Goal: Task Accomplishment & Management: Manage account settings

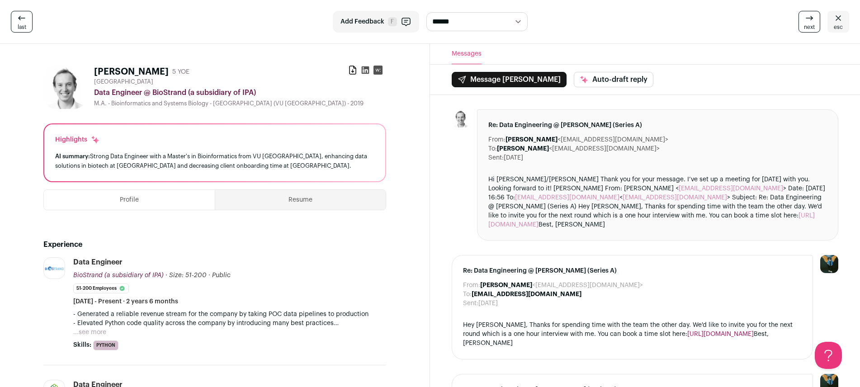
click at [844, 19] on link "esc" at bounding box center [839, 22] width 22 height 22
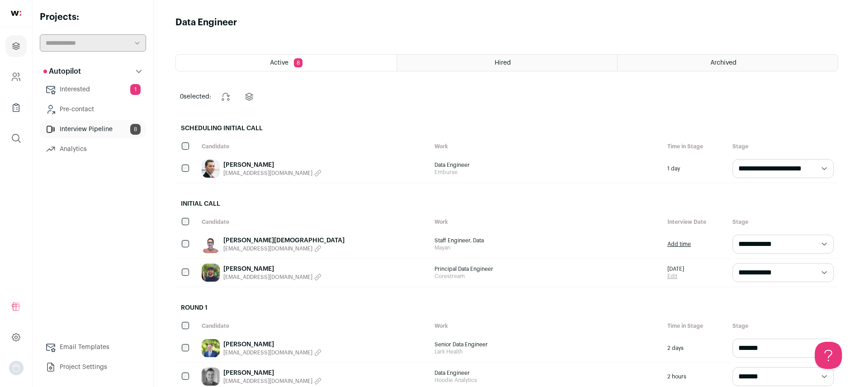
click at [736, 11] on main "Data Engineer Active 8 Hired Archived 0 selected: Change stage Change project S…" at bounding box center [507, 320] width 707 height 641
click at [90, 86] on link "Interested 1" at bounding box center [93, 90] width 106 height 18
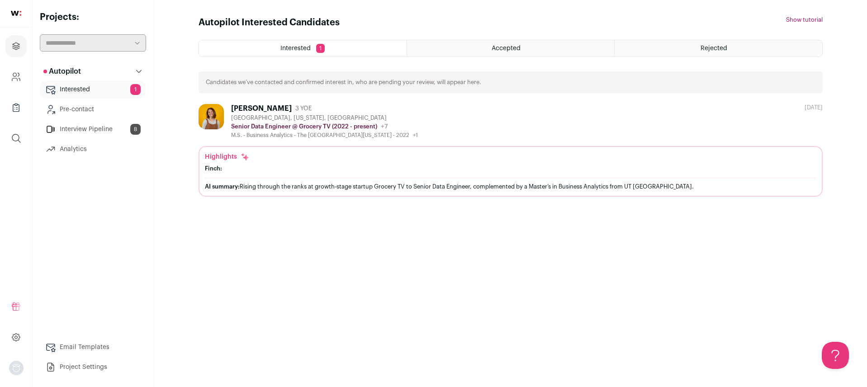
click at [100, 130] on link "Interview Pipeline 8" at bounding box center [93, 129] width 106 height 18
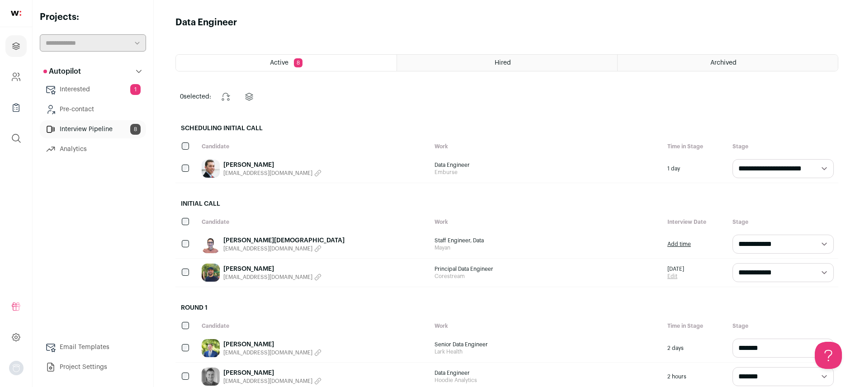
click at [445, 72] on main "Data Engineer Active 8 Hired Archived 0 selected: Change stage Change project S…" at bounding box center [507, 320] width 707 height 641
click at [553, 57] on div "Hired" at bounding box center [507, 63] width 220 height 16
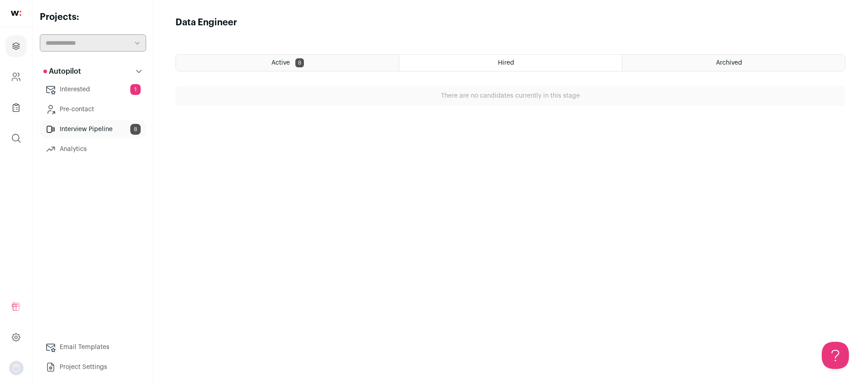
click at [669, 66] on div "Archived" at bounding box center [733, 63] width 223 height 16
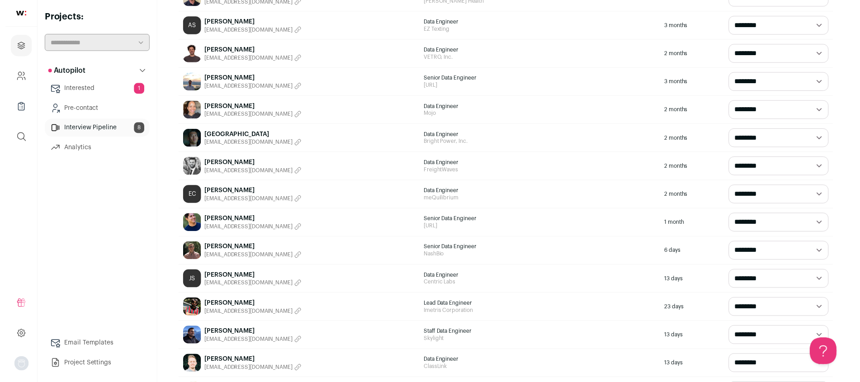
scroll to position [71, 0]
